Goal: Task Accomplishment & Management: Manage account settings

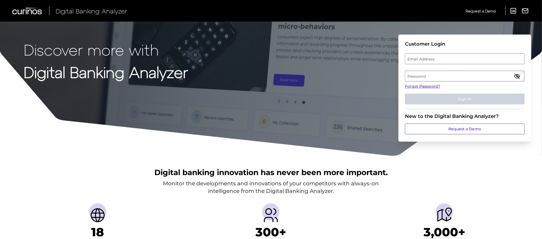
click at [423, 56] on label "Email Address" at bounding box center [464, 59] width 119 height 10
click at [423, 56] on input "email" at bounding box center [465, 58] width 120 height 11
type input "[EMAIL_ADDRESS][DOMAIN_NAME]"
click at [457, 78] on label "Password" at bounding box center [464, 76] width 119 height 10
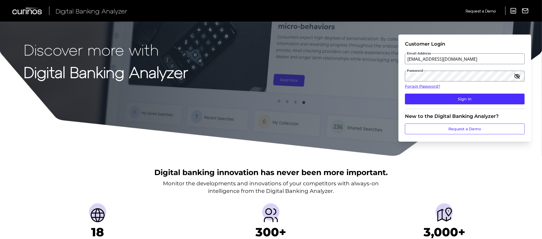
drag, startPoint x: 458, startPoint y: 97, endPoint x: 473, endPoint y: 90, distance: 16.2
click at [458, 97] on button "Sign In" at bounding box center [465, 99] width 120 height 11
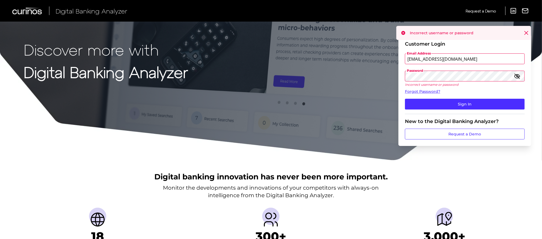
click at [520, 76] on icon "button" at bounding box center [517, 76] width 5 height 4
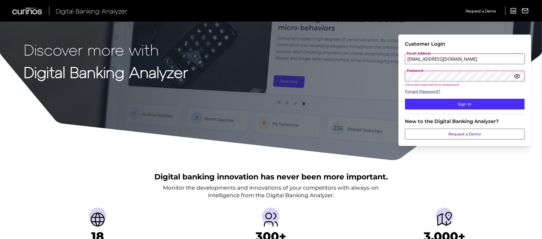
click at [394, 75] on div "Discover more with Digital Banking Analyzer Customer Login Email Address mwoodh…" at bounding box center [271, 80] width 542 height 161
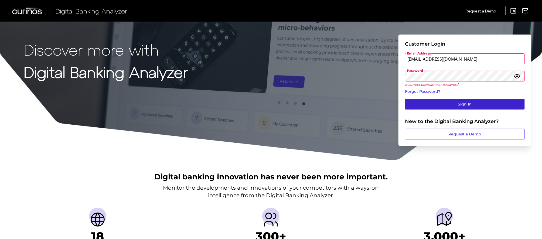
click at [453, 104] on button "Sign In" at bounding box center [465, 104] width 120 height 11
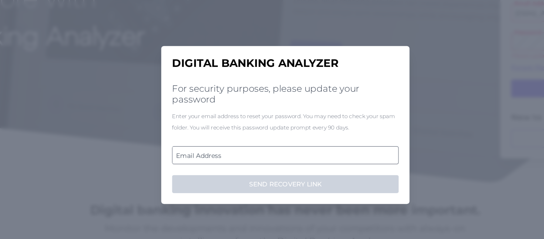
click at [250, 147] on label "Email Address" at bounding box center [272, 144] width 135 height 10
click at [250, 147] on input "email" at bounding box center [271, 144] width 135 height 11
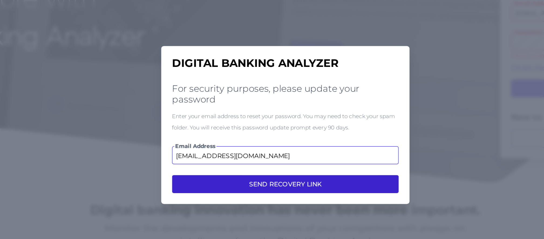
type input "mwoodhouse@dcu.org"
click at [252, 163] on button "SEND RECOVERY LINK" at bounding box center [271, 161] width 135 height 11
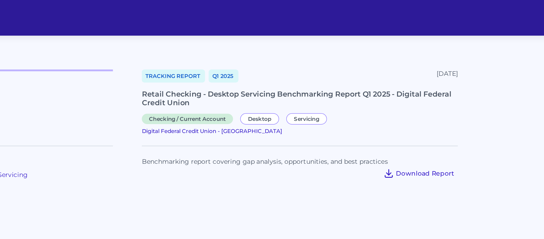
click at [345, 101] on span "Download Report" at bounding box center [355, 103] width 35 height 5
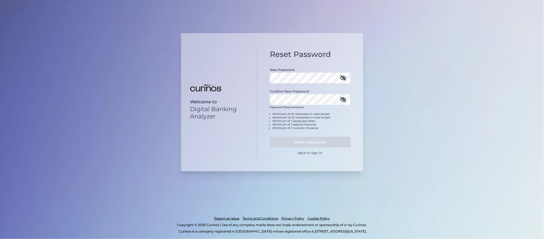
click at [342, 79] on icon "button" at bounding box center [343, 78] width 5 height 5
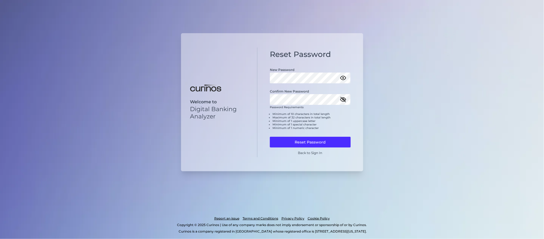
click at [343, 101] on icon "button" at bounding box center [343, 99] width 5 height 5
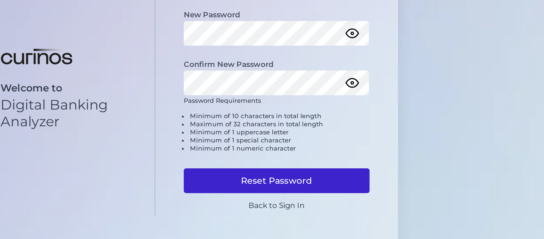
click at [312, 142] on button "Reset Password" at bounding box center [310, 142] width 81 height 11
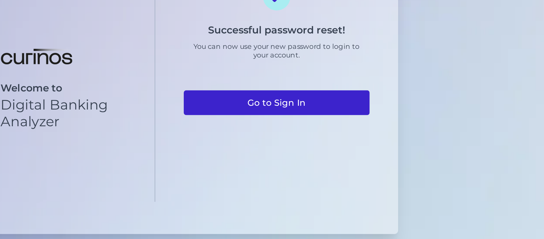
click at [324, 108] on link "Go to Sign In" at bounding box center [310, 108] width 81 height 11
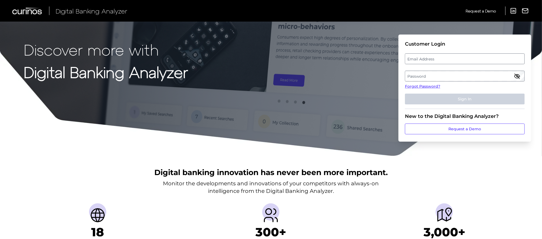
click at [446, 59] on label "Email Address" at bounding box center [464, 59] width 119 height 10
click at [446, 59] on input "email" at bounding box center [465, 58] width 120 height 11
click at [411, 60] on input "Email Address" at bounding box center [465, 58] width 120 height 11
type input "[EMAIL_ADDRESS][DOMAIN_NAME]"
click at [440, 77] on label "Password" at bounding box center [464, 76] width 119 height 10
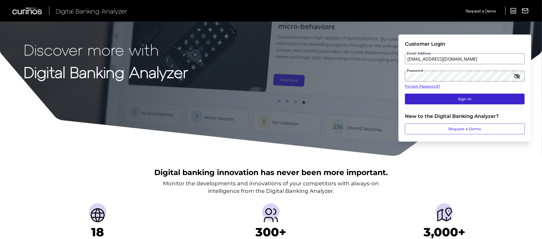
click at [435, 97] on button "Sign In" at bounding box center [465, 99] width 120 height 11
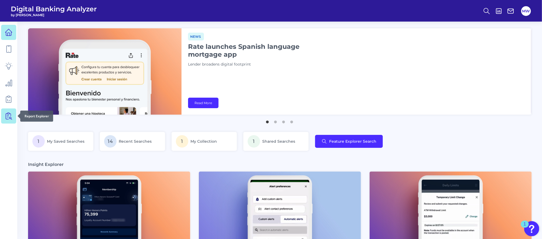
click at [11, 116] on icon at bounding box center [9, 115] width 1 height 2
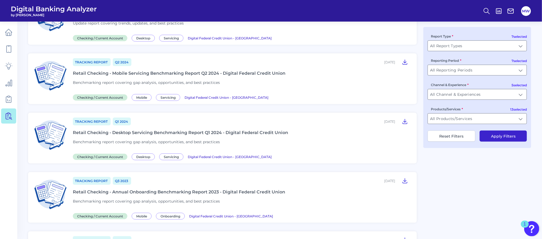
scroll to position [245, 0]
